Goal: Task Accomplishment & Management: Manage account settings

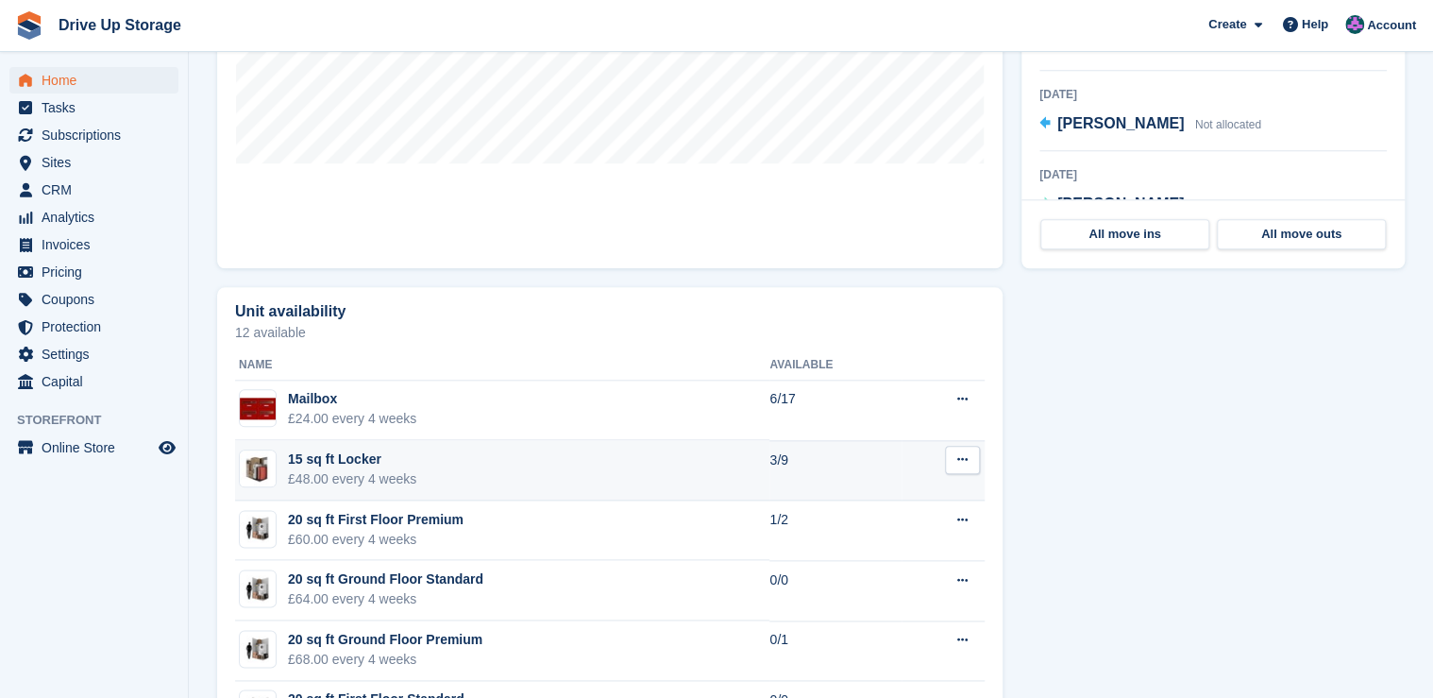
scroll to position [831, 0]
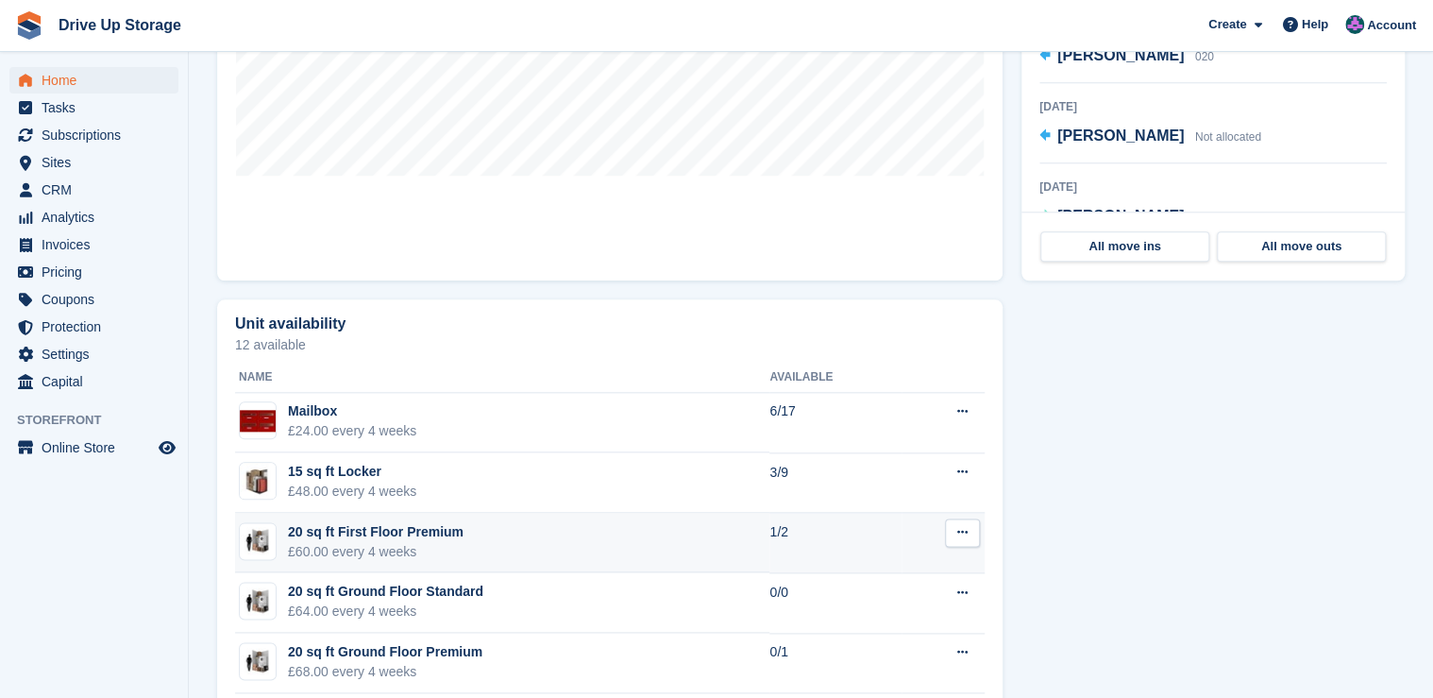
click at [420, 543] on div "£60.00 every 4 weeks" at bounding box center [376, 552] width 176 height 20
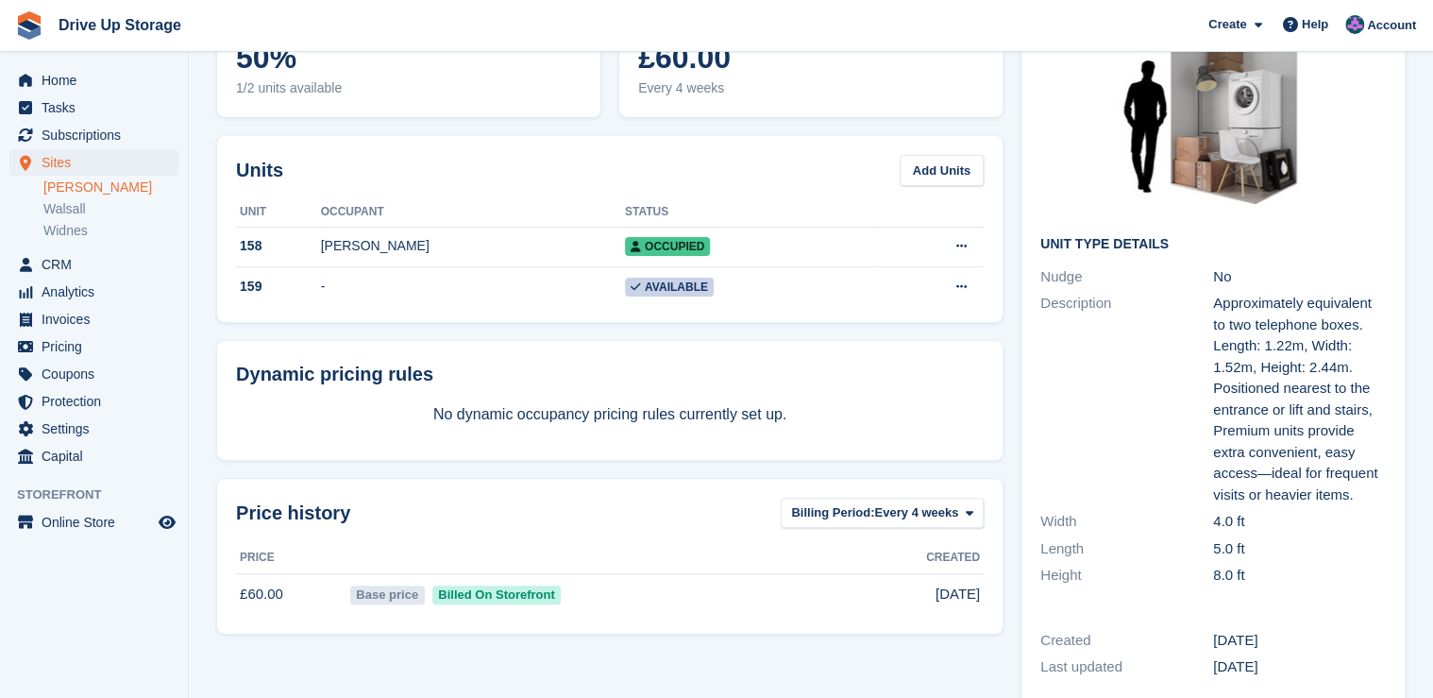
scroll to position [151, 0]
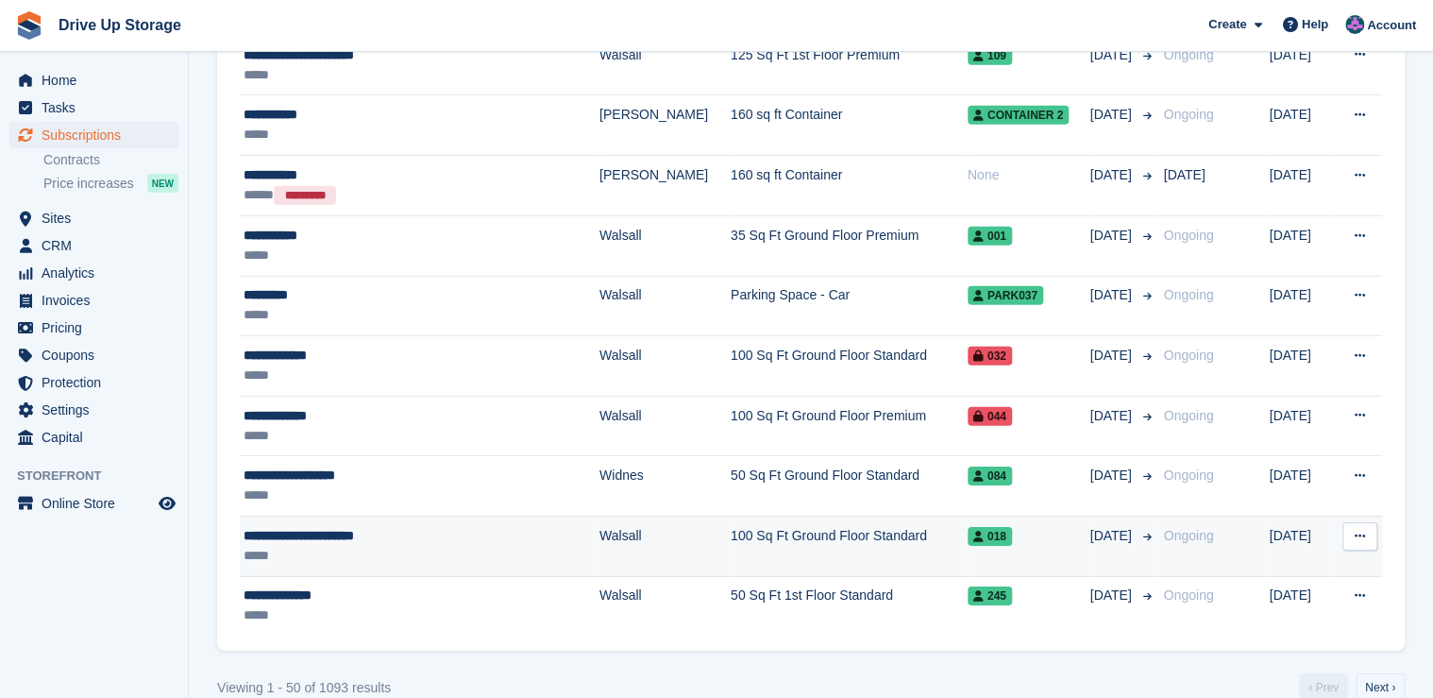
scroll to position [2707, 0]
